Goal: Find specific page/section: Find specific page/section

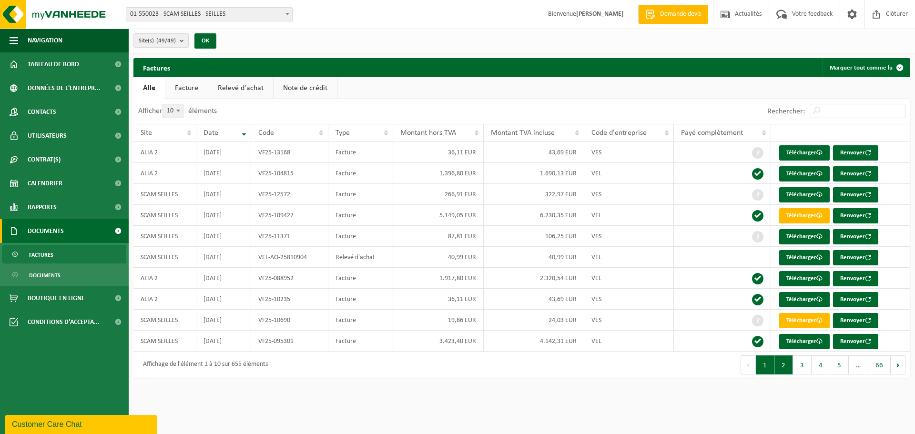
click at [777, 363] on button "2" at bounding box center [783, 365] width 19 height 19
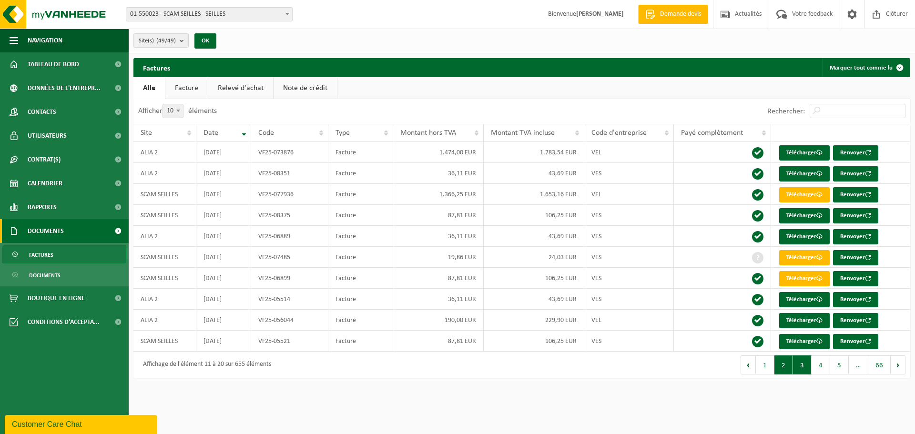
click at [796, 365] on button "3" at bounding box center [802, 365] width 19 height 19
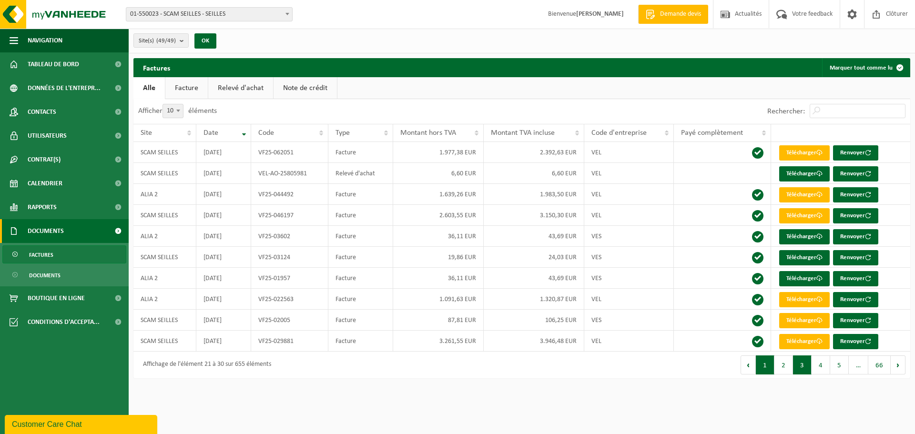
click at [772, 370] on button "1" at bounding box center [765, 365] width 19 height 19
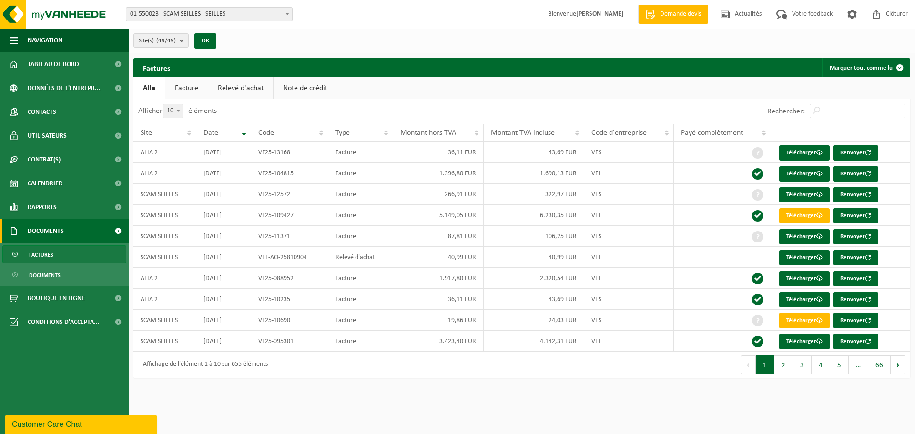
click at [779, 367] on button "2" at bounding box center [783, 365] width 19 height 19
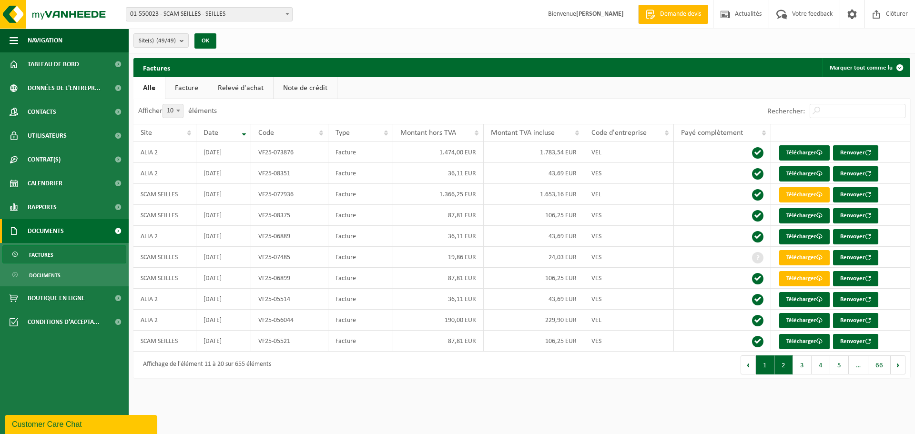
click at [774, 369] on button "1" at bounding box center [765, 365] width 19 height 19
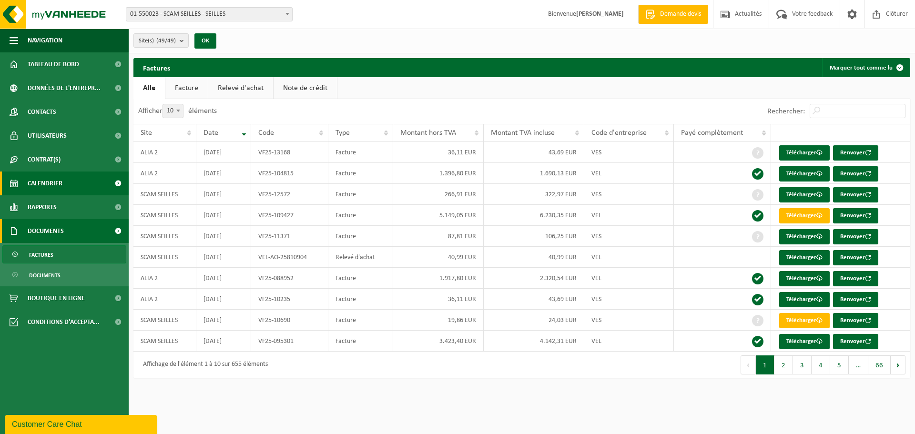
click at [61, 190] on span "Calendrier" at bounding box center [45, 184] width 35 height 24
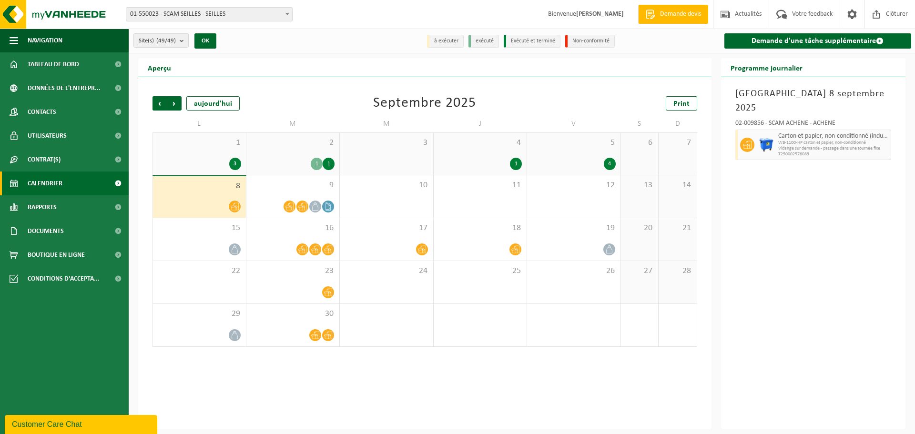
click at [269, 161] on div "1 1" at bounding box center [293, 164] width 84 height 12
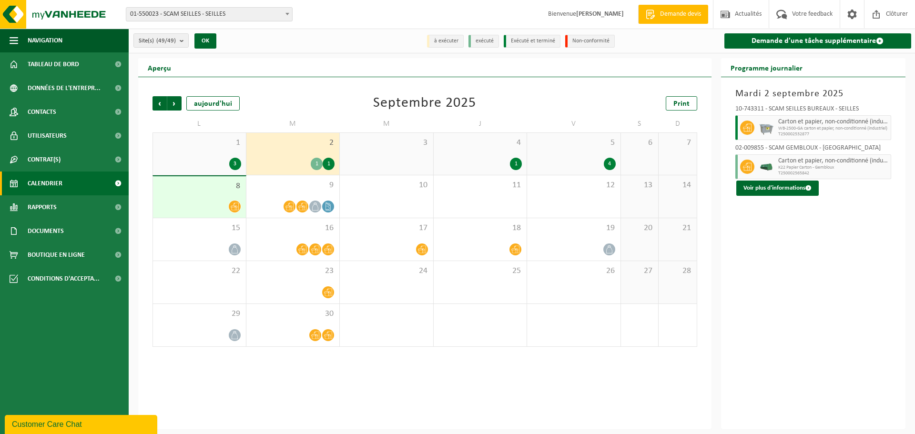
click at [211, 157] on div "1 3" at bounding box center [199, 154] width 93 height 42
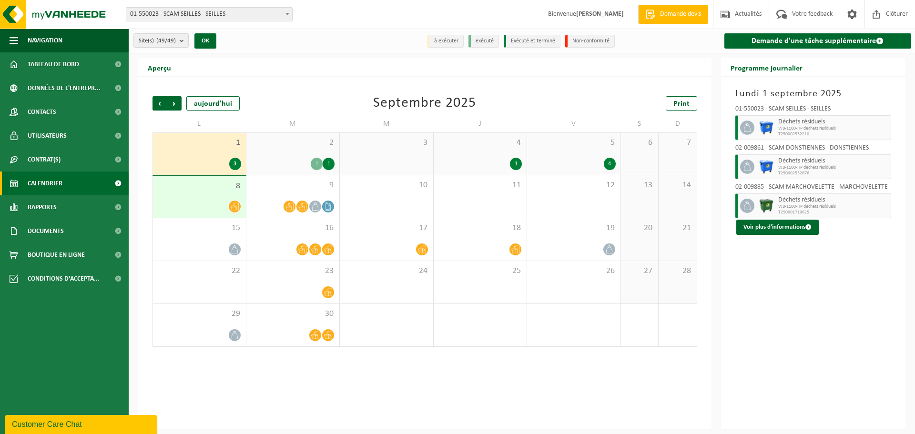
click at [293, 143] on span "2" at bounding box center [293, 143] width 84 height 10
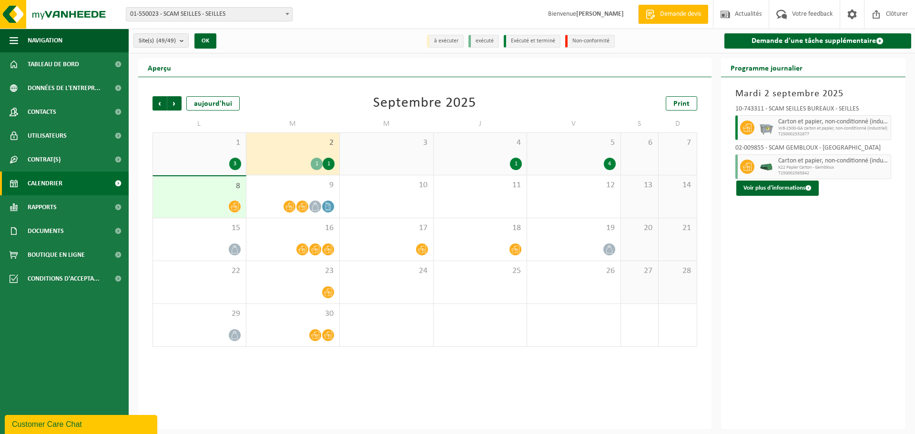
click at [201, 159] on div "3" at bounding box center [199, 164] width 83 height 12
